Goal: Obtain resource: Download file/media

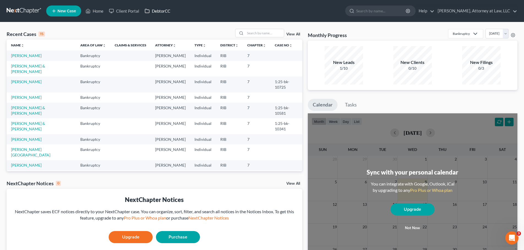
click at [159, 13] on link "DebtorCC" at bounding box center [157, 11] width 31 height 10
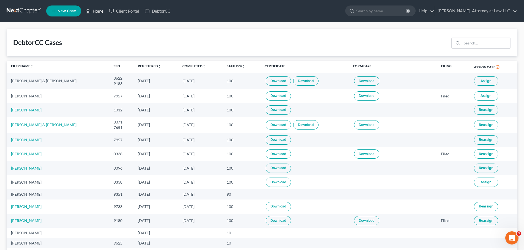
click at [96, 11] on link "Home" at bounding box center [94, 11] width 23 height 10
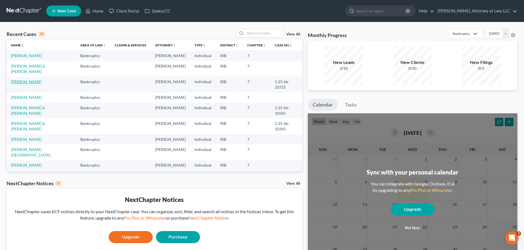
click at [31, 79] on link "[PERSON_NAME]" at bounding box center [26, 81] width 31 height 5
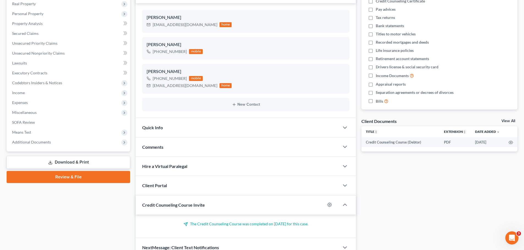
scroll to position [89, 0]
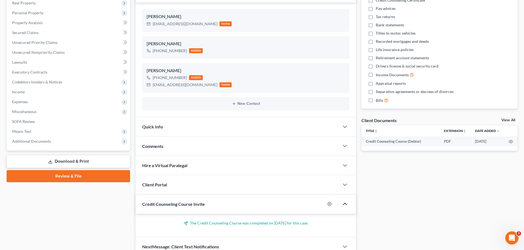
click at [344, 204] on icon "button" at bounding box center [344, 204] width 7 height 7
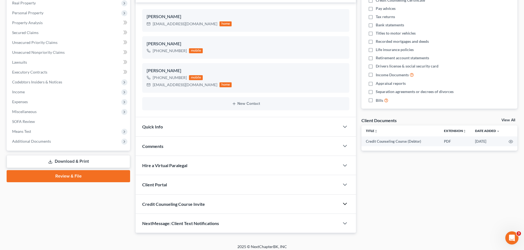
click at [344, 204] on polyline "button" at bounding box center [344, 204] width 3 height 2
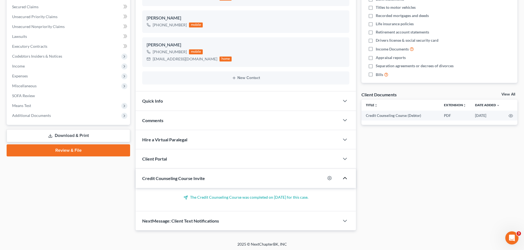
scroll to position [116, 0]
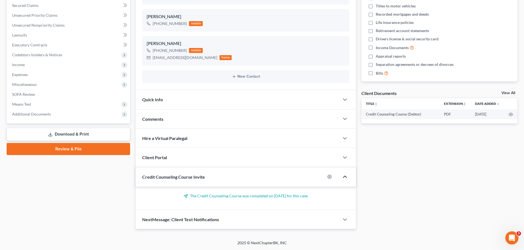
click at [282, 219] on div "NextMessage: Client Text Notifications" at bounding box center [238, 219] width 204 height 19
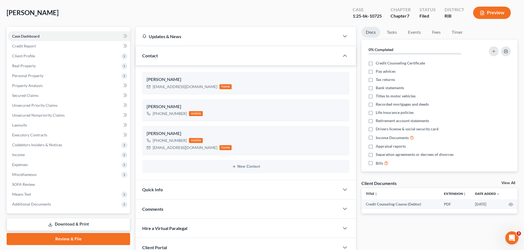
scroll to position [0, 0]
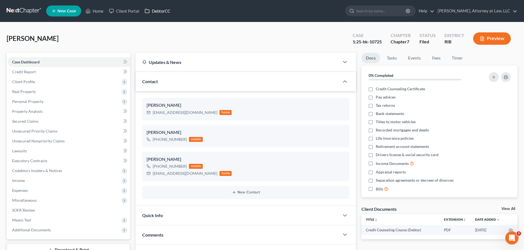
click at [158, 11] on link "DebtorCC" at bounding box center [157, 11] width 31 height 10
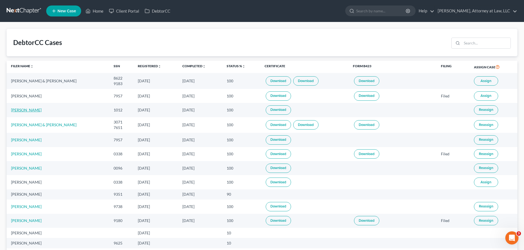
click at [29, 109] on link "[PERSON_NAME]" at bounding box center [26, 110] width 31 height 5
click at [271, 112] on link "Download" at bounding box center [278, 110] width 25 height 9
